Goal: Task Accomplishment & Management: Manage account settings

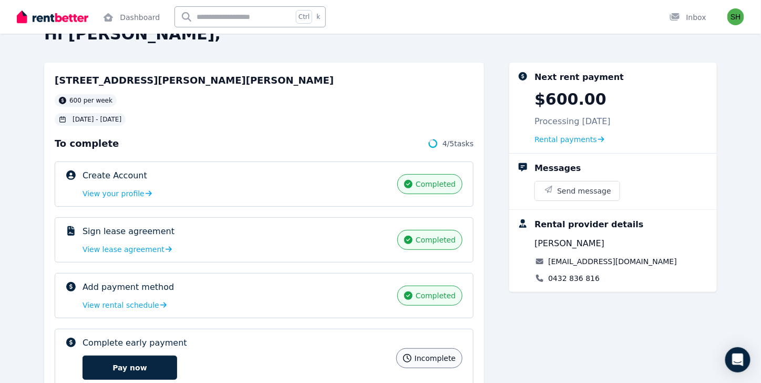
scroll to position [27, 0]
click at [573, 139] on span "Rental payments" at bounding box center [566, 140] width 63 height 11
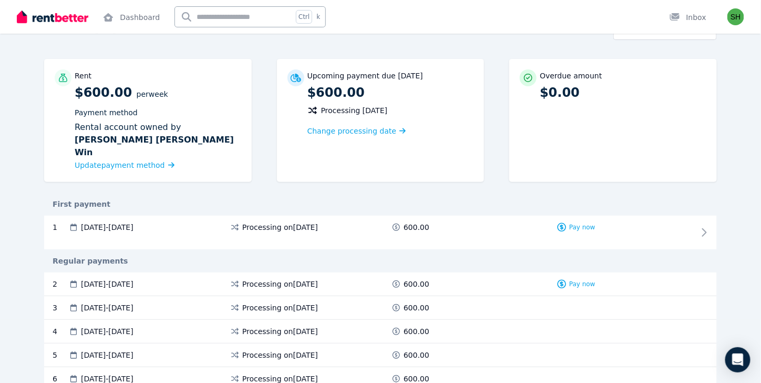
scroll to position [64, 0]
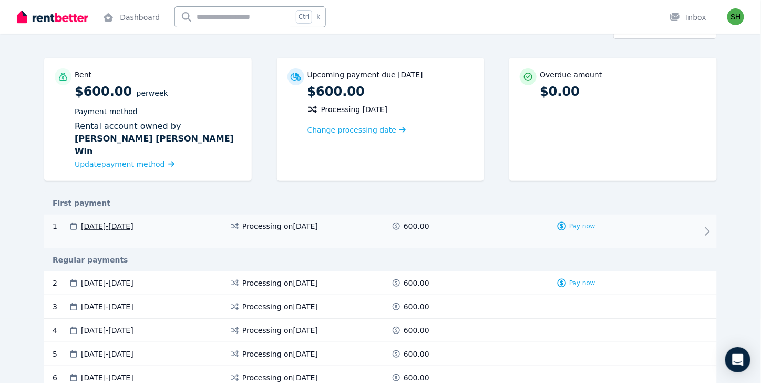
click at [255, 221] on span "Processing on 4 Sept 2025" at bounding box center [280, 226] width 76 height 11
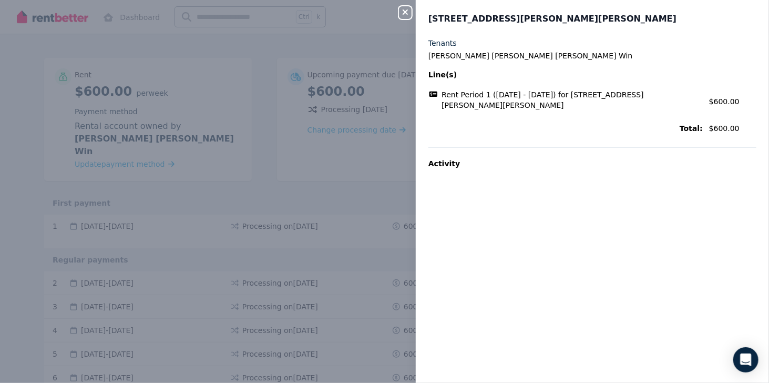
click at [405, 14] on icon "button" at bounding box center [405, 12] width 13 height 8
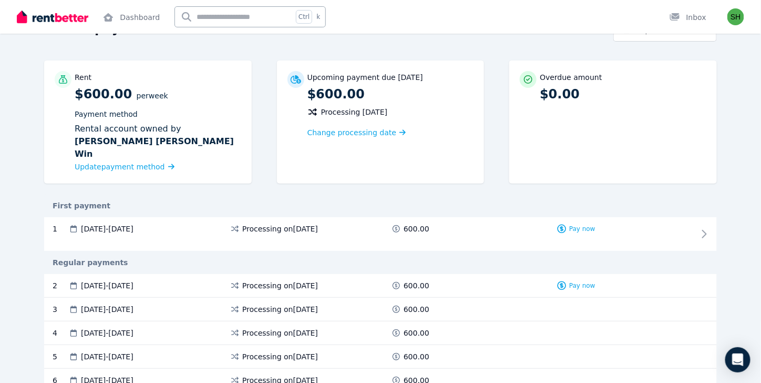
scroll to position [0, 0]
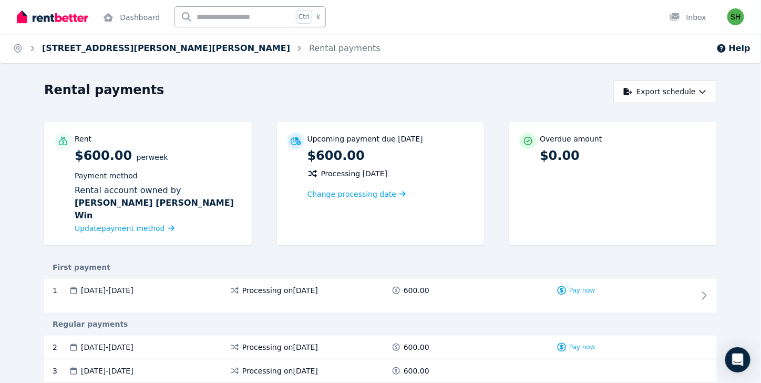
click at [81, 48] on link "4/9 Walsh St, Milton" at bounding box center [166, 48] width 248 height 10
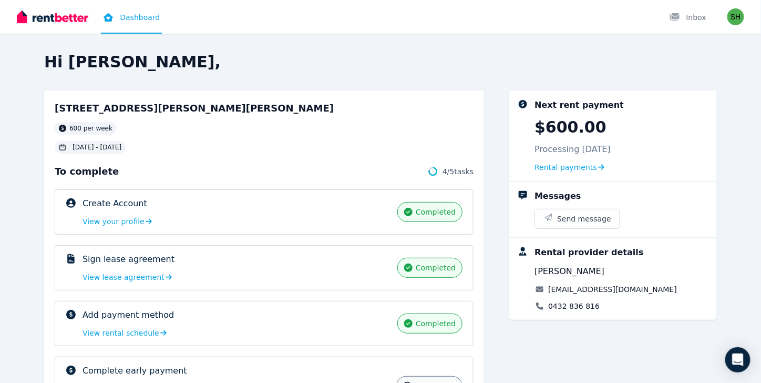
drag, startPoint x: 754, startPoint y: 21, endPoint x: 742, endPoint y: 22, distance: 12.1
click at [742, 22] on div "Open main menu Dashboard Inbox Open user menu" at bounding box center [380, 17] width 761 height 34
click at [742, 22] on img "button" at bounding box center [736, 16] width 17 height 17
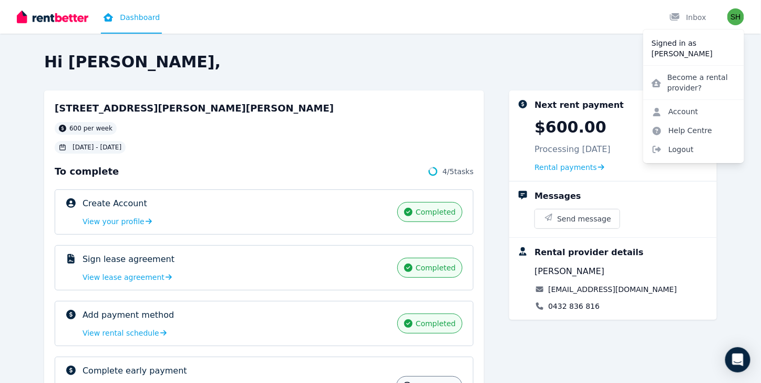
click at [751, 281] on div "Hi Sorita, 4/9 Walsh St, Milton 600 per week 06 Sep 2025 - 5 Mar 2026 To comple…" at bounding box center [380, 282] width 761 height 459
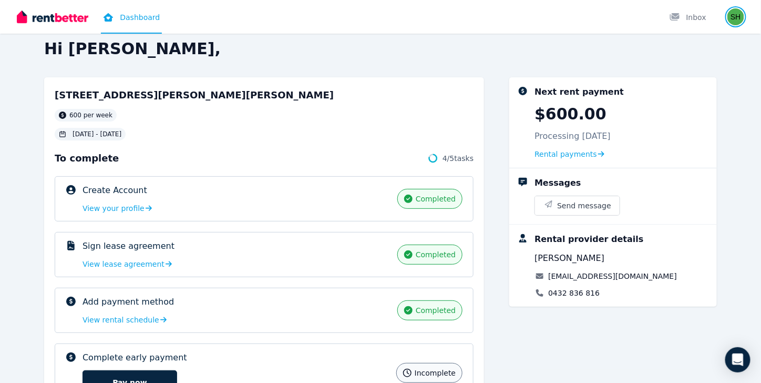
scroll to position [14, 0]
click at [123, 256] on div "Sign lease agreement completed View lease agreement" at bounding box center [237, 253] width 309 height 29
click at [120, 260] on span "View lease agreement" at bounding box center [124, 263] width 82 height 11
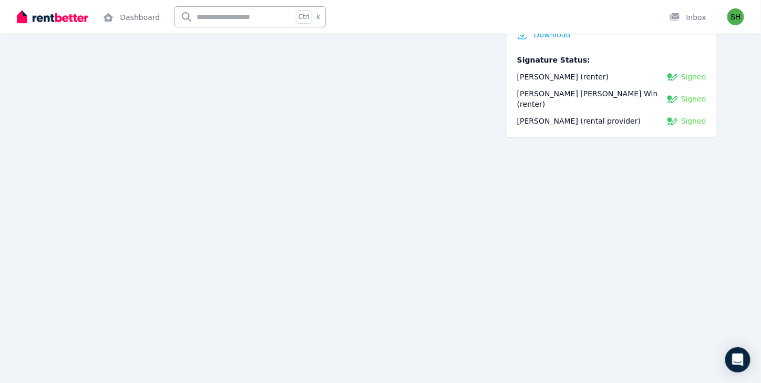
scroll to position [838, 0]
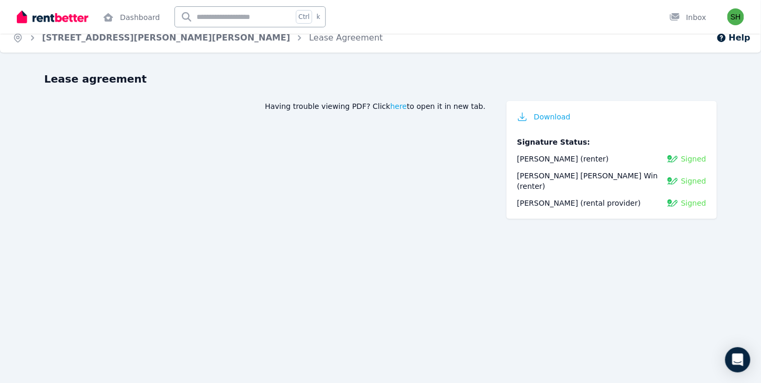
scroll to position [11, 0]
click at [66, 17] on img at bounding box center [53, 17] width 72 height 16
